Goal: Check status: Check status

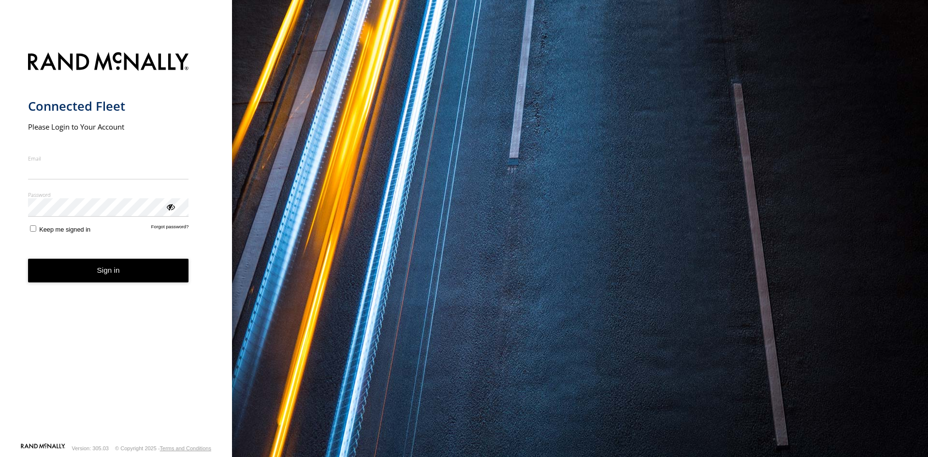
type input "**********"
click at [106, 271] on button "Sign in" at bounding box center [108, 271] width 161 height 24
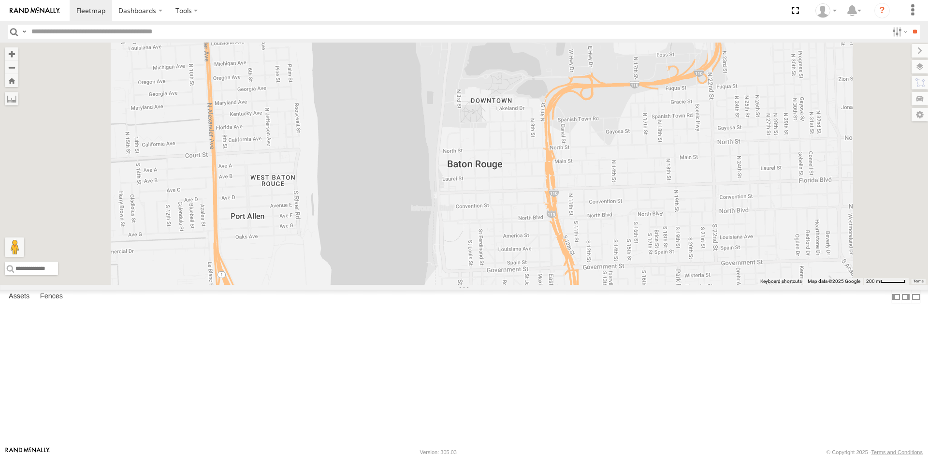
drag, startPoint x: 498, startPoint y: 183, endPoint x: 539, endPoint y: 290, distance: 114.9
click at [539, 285] on div "23207xx 23480 4G 23460 23480" at bounding box center [464, 164] width 928 height 242
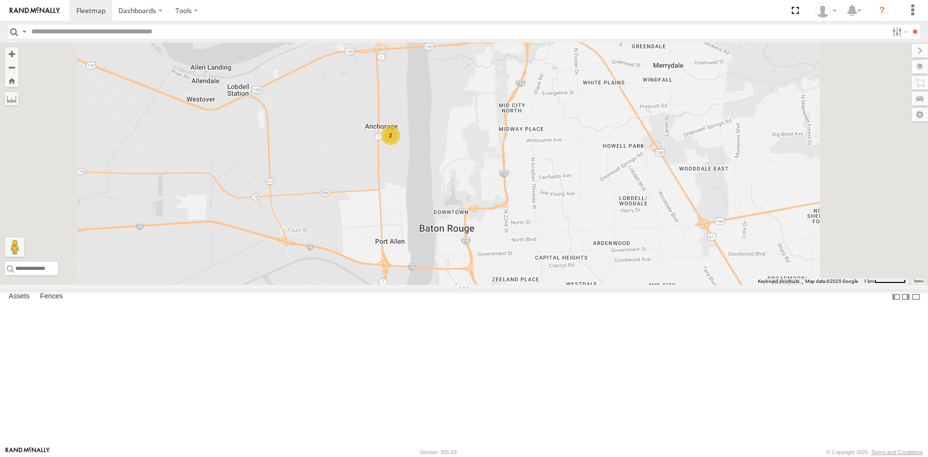
click at [400, 145] on div "2" at bounding box center [390, 135] width 19 height 19
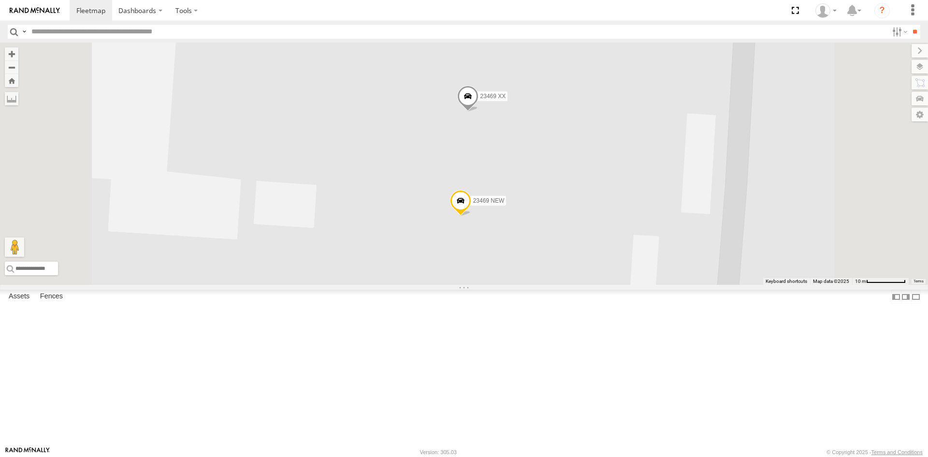
click at [471, 216] on span at bounding box center [460, 203] width 21 height 26
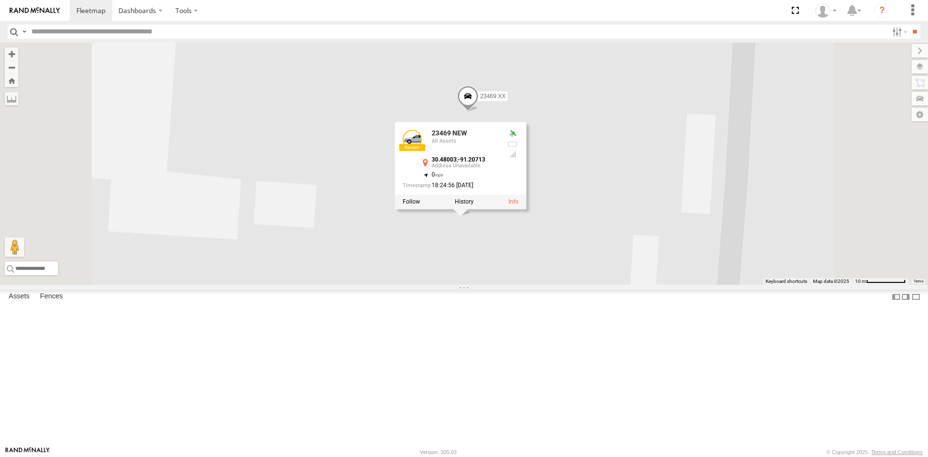
click at [590, 285] on div "23207xx 23480 4G 23460 23480 23469 NEW 23469 XX 23469 NEW All Assets 30.48003 ,…" at bounding box center [464, 164] width 928 height 242
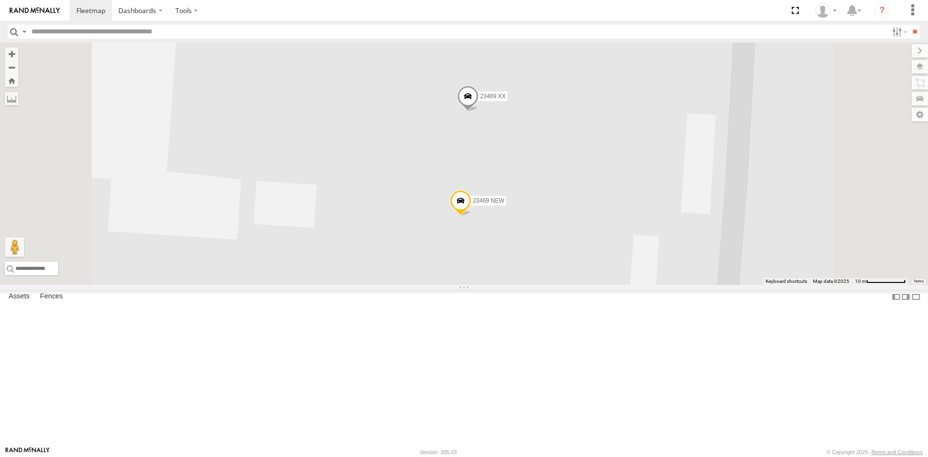
click at [591, 285] on div "23207xx 23480 4G 23460 23480 23469 NEW 23469 XX" at bounding box center [464, 164] width 928 height 242
